Goal: Check status

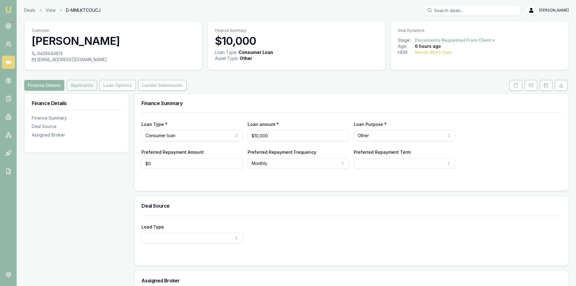
click at [90, 88] on button "Applicants" at bounding box center [82, 85] width 30 height 11
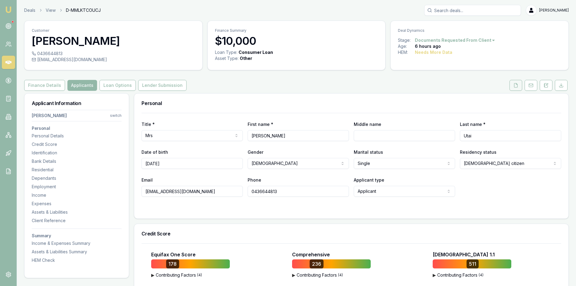
click at [517, 87] on icon at bounding box center [516, 85] width 5 height 5
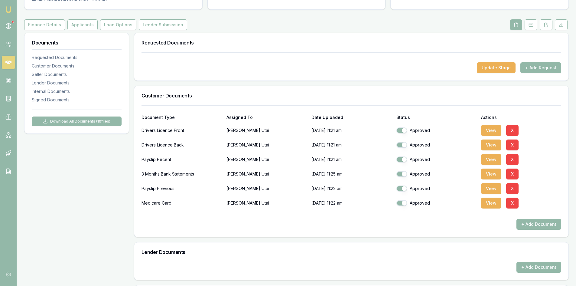
scroll to position [121, 0]
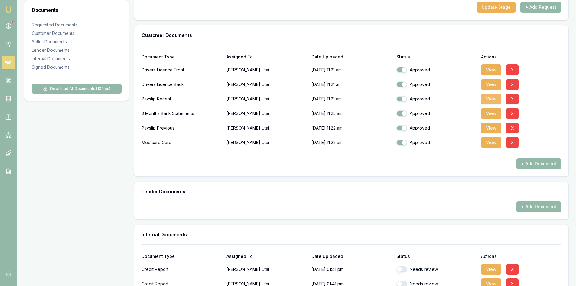
click at [494, 99] on button "View" at bounding box center [491, 98] width 20 height 11
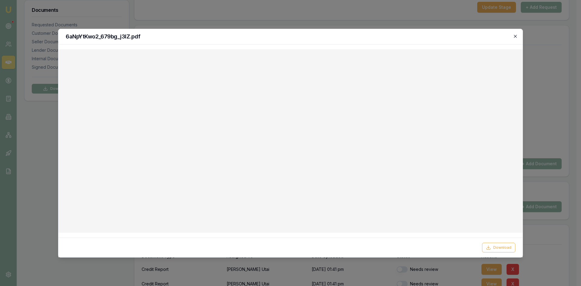
click at [514, 37] on icon "button" at bounding box center [515, 36] width 5 height 5
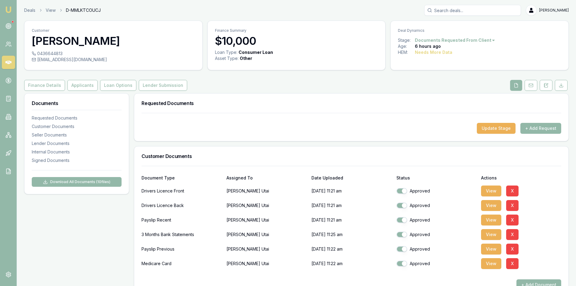
scroll to position [30, 0]
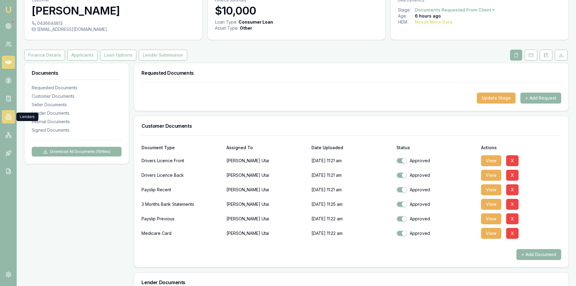
click at [9, 117] on icon at bounding box center [8, 117] width 6 height 6
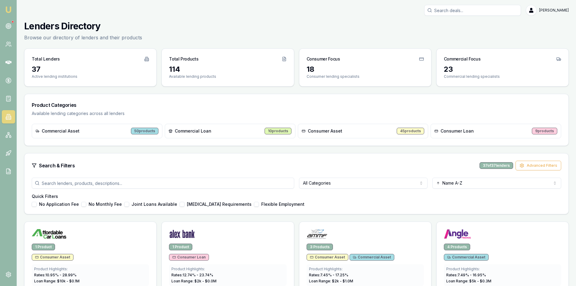
scroll to position [61, 0]
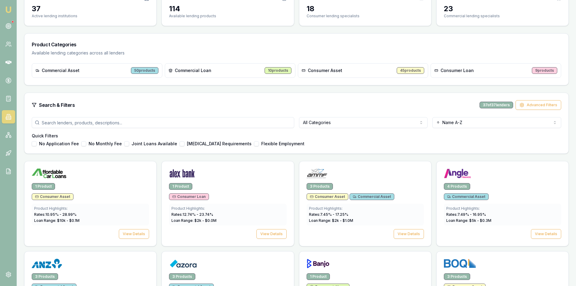
click at [355, 123] on html "Emu Broker [PERSON_NAME] Toggle Menu Lenders Directory Browse our directory of …" at bounding box center [288, 82] width 576 height 286
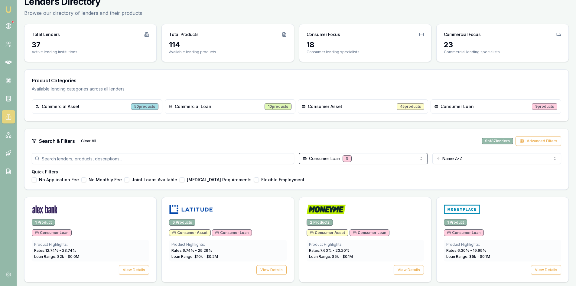
scroll to position [0, 0]
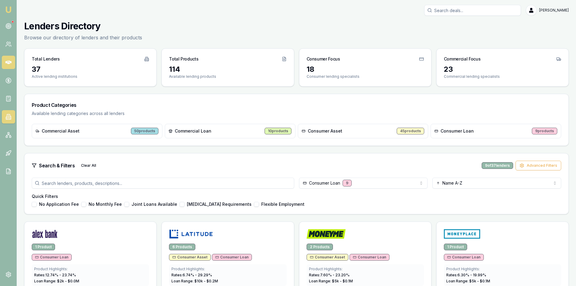
click at [5, 62] on icon at bounding box center [8, 62] width 6 height 6
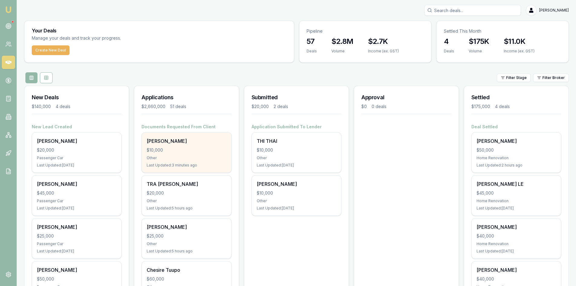
click at [169, 157] on div "Other" at bounding box center [187, 158] width 80 height 5
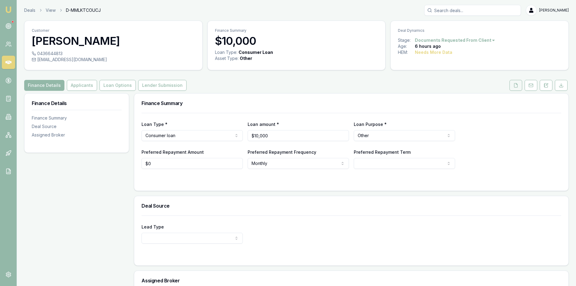
click at [514, 84] on icon at bounding box center [516, 85] width 5 height 5
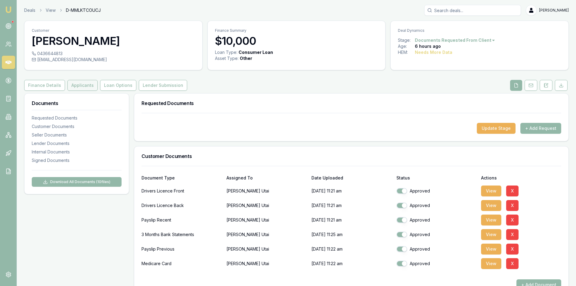
click at [79, 88] on button "Applicants" at bounding box center [82, 85] width 30 height 11
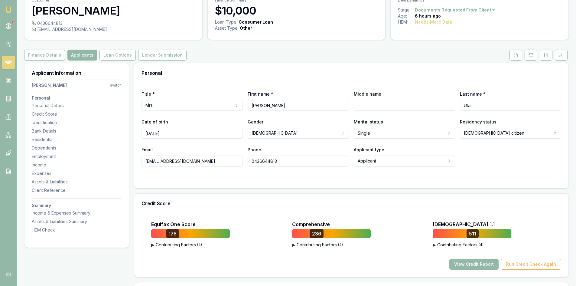
scroll to position [91, 0]
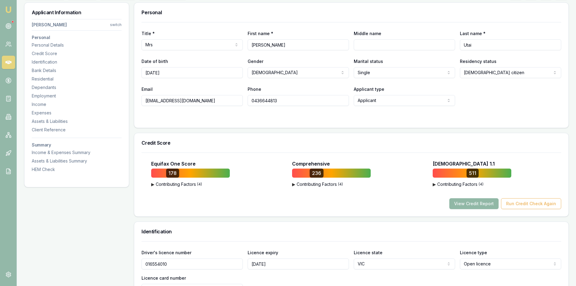
click at [465, 203] on button "View Credit Report" at bounding box center [474, 203] width 49 height 11
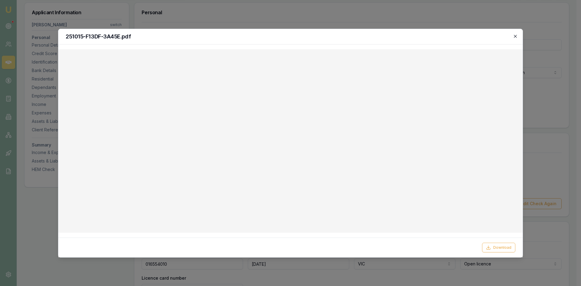
click at [517, 36] on icon "button" at bounding box center [515, 36] width 5 height 5
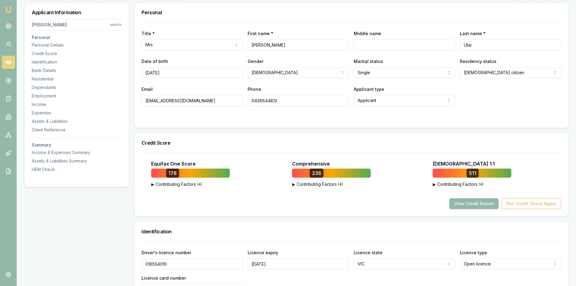
scroll to position [30, 0]
